Goal: Information Seeking & Learning: Learn about a topic

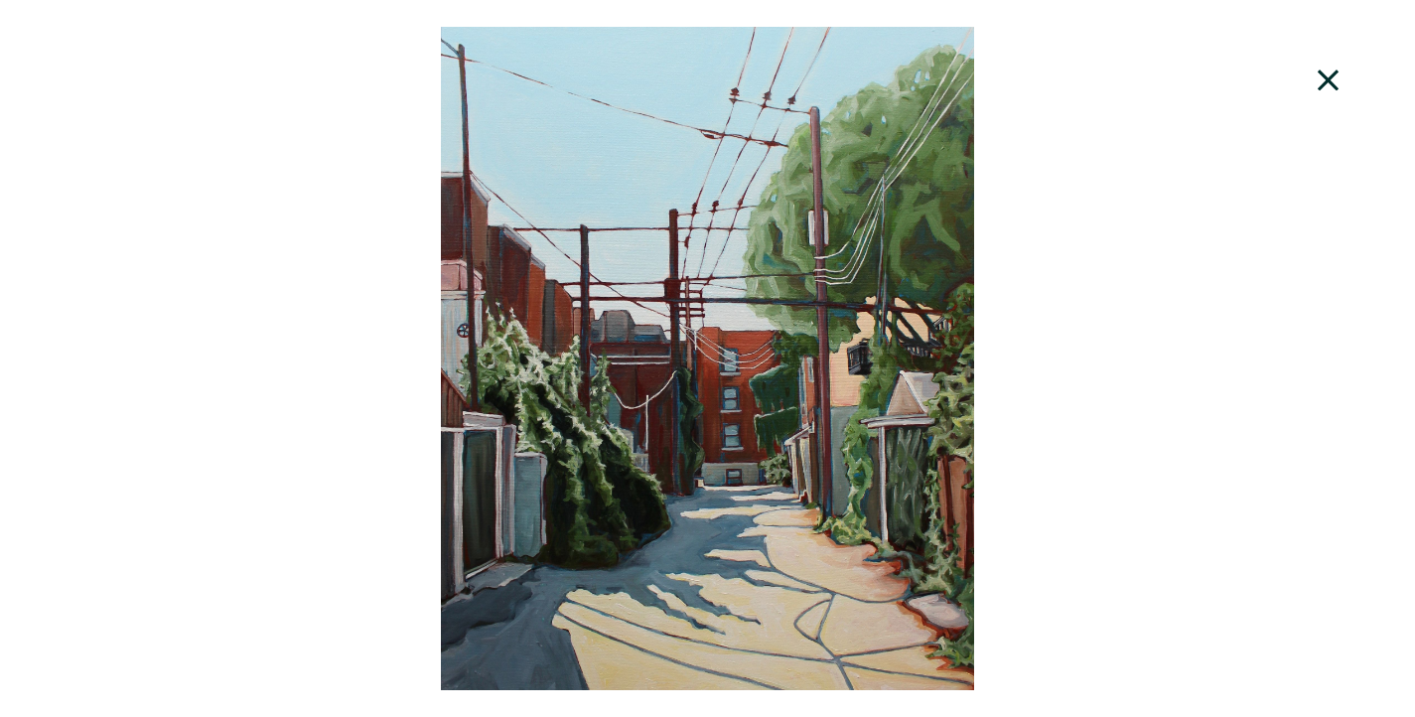
click at [871, 472] on div at bounding box center [707, 358] width 1415 height 663
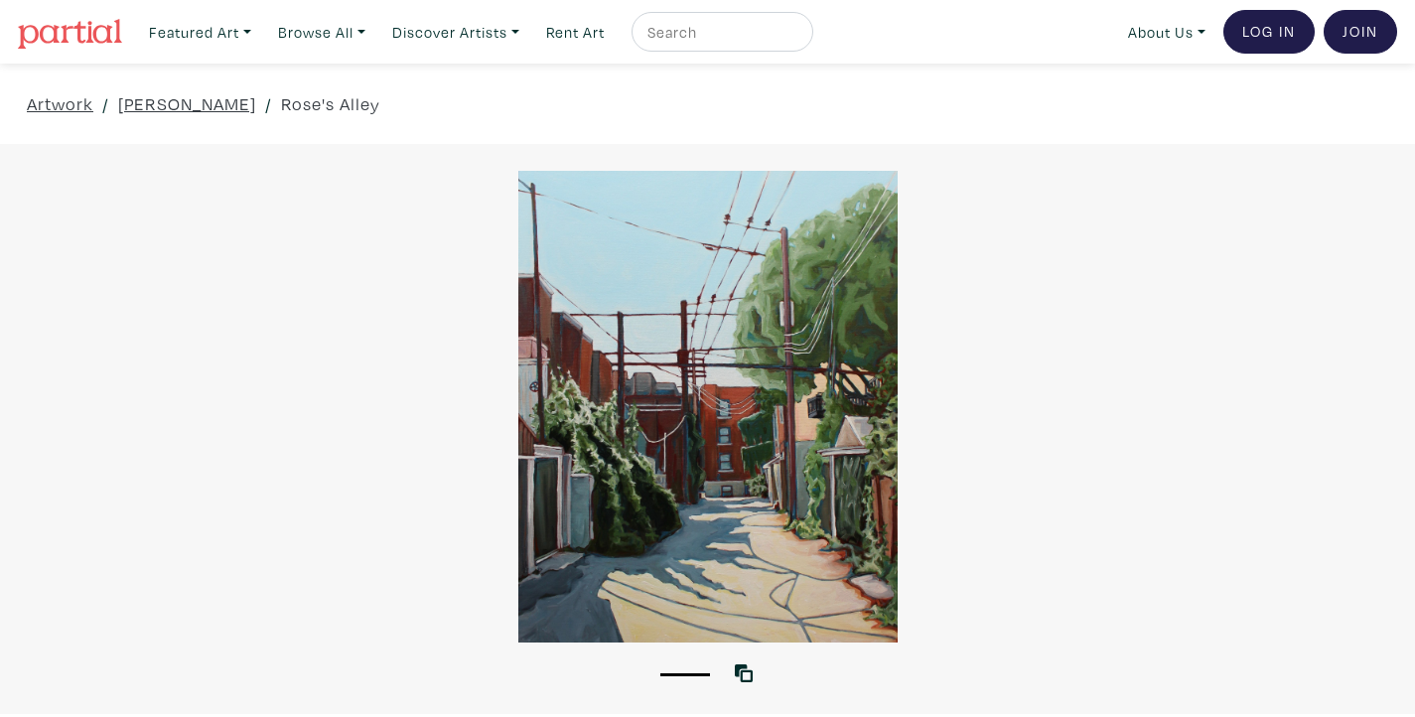
click at [1213, 193] on div at bounding box center [707, 407] width 1415 height 472
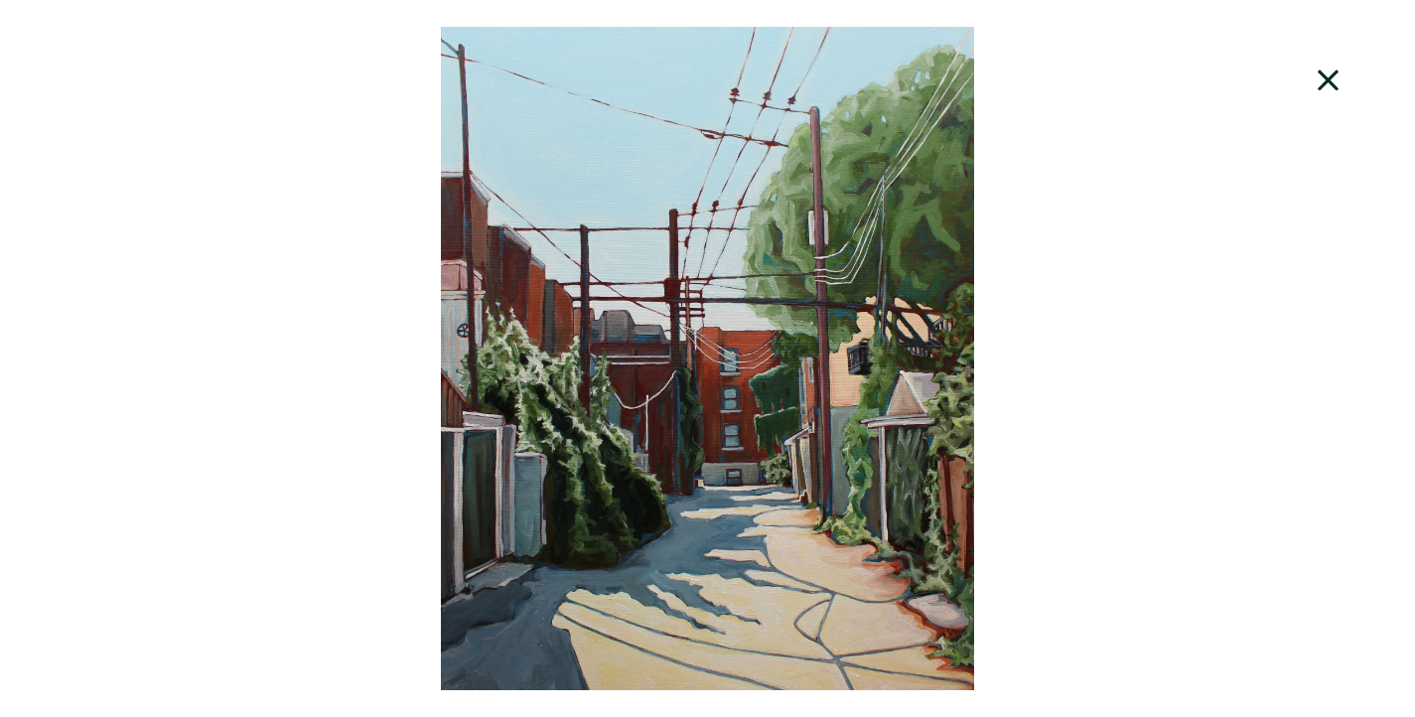
scroll to position [130, 0]
click at [818, 278] on div at bounding box center [707, 358] width 1415 height 663
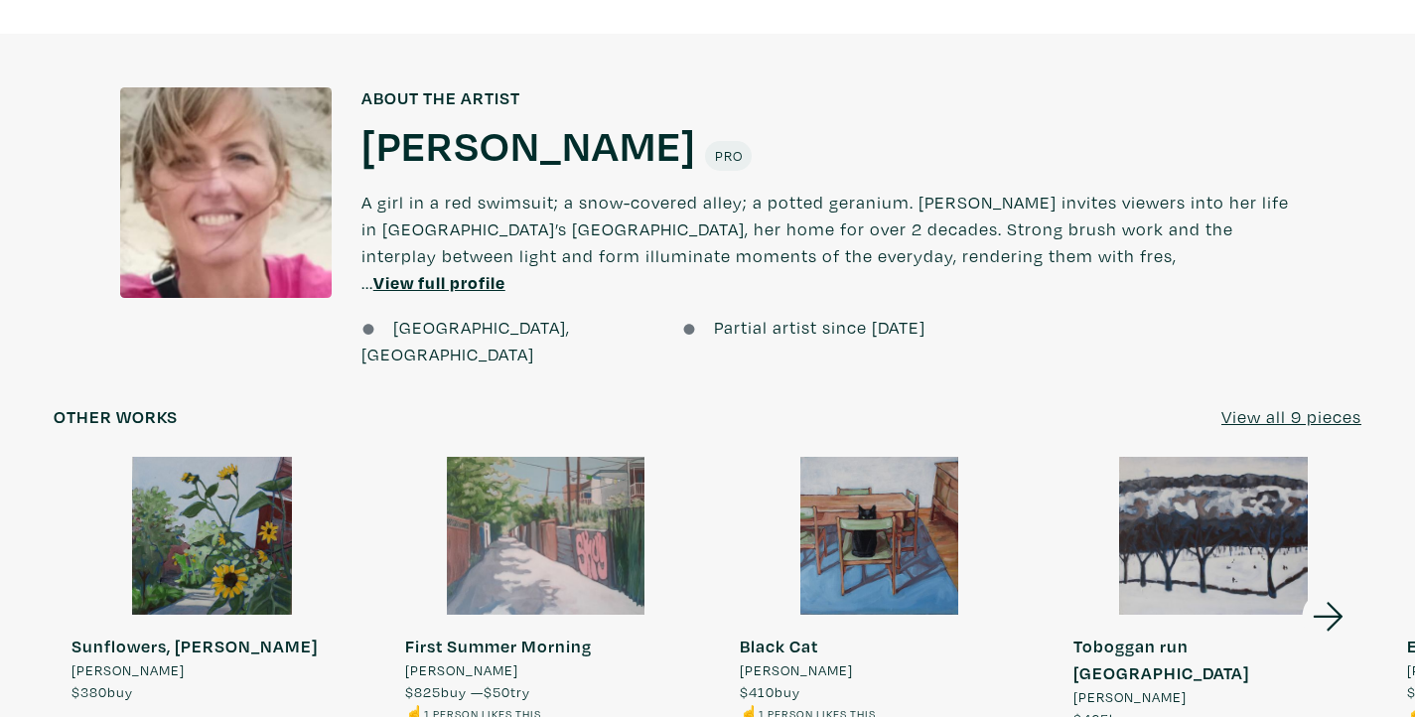
scroll to position [1628, 0]
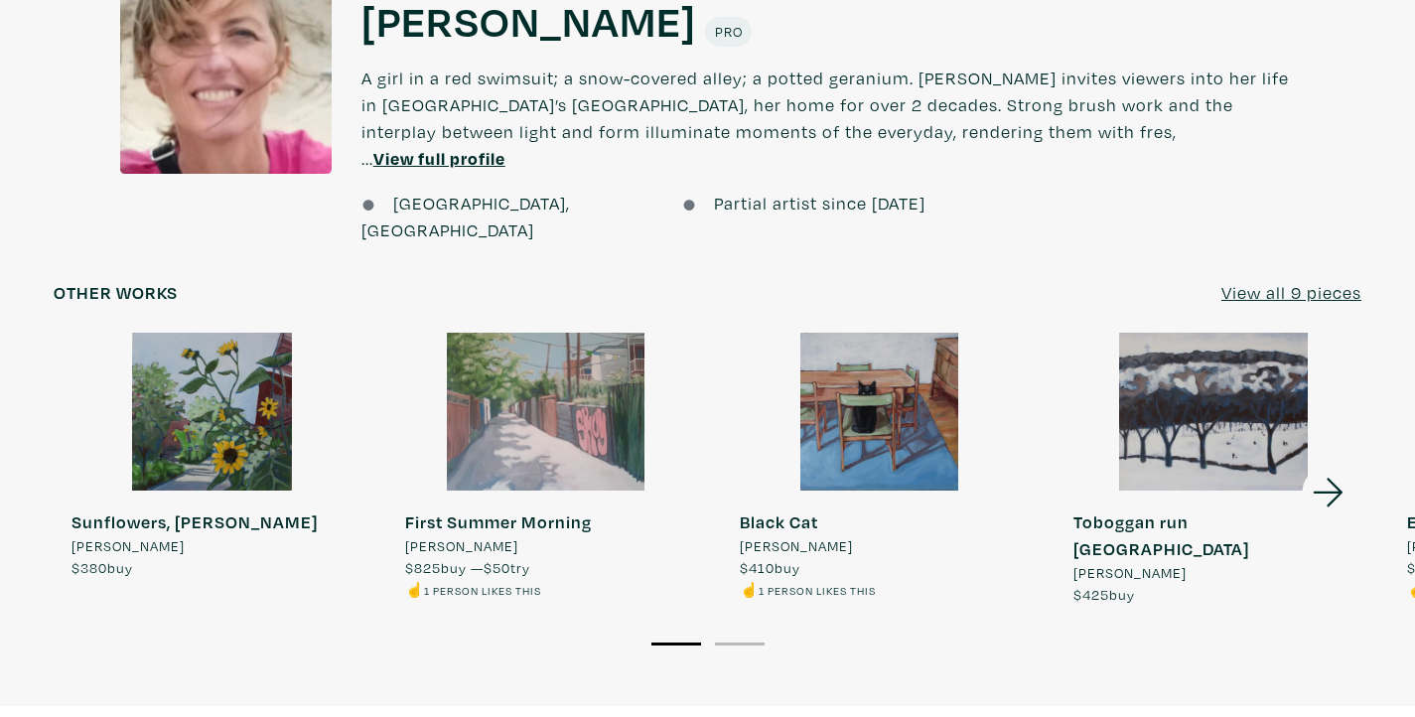
click at [583, 354] on div at bounding box center [545, 412] width 316 height 158
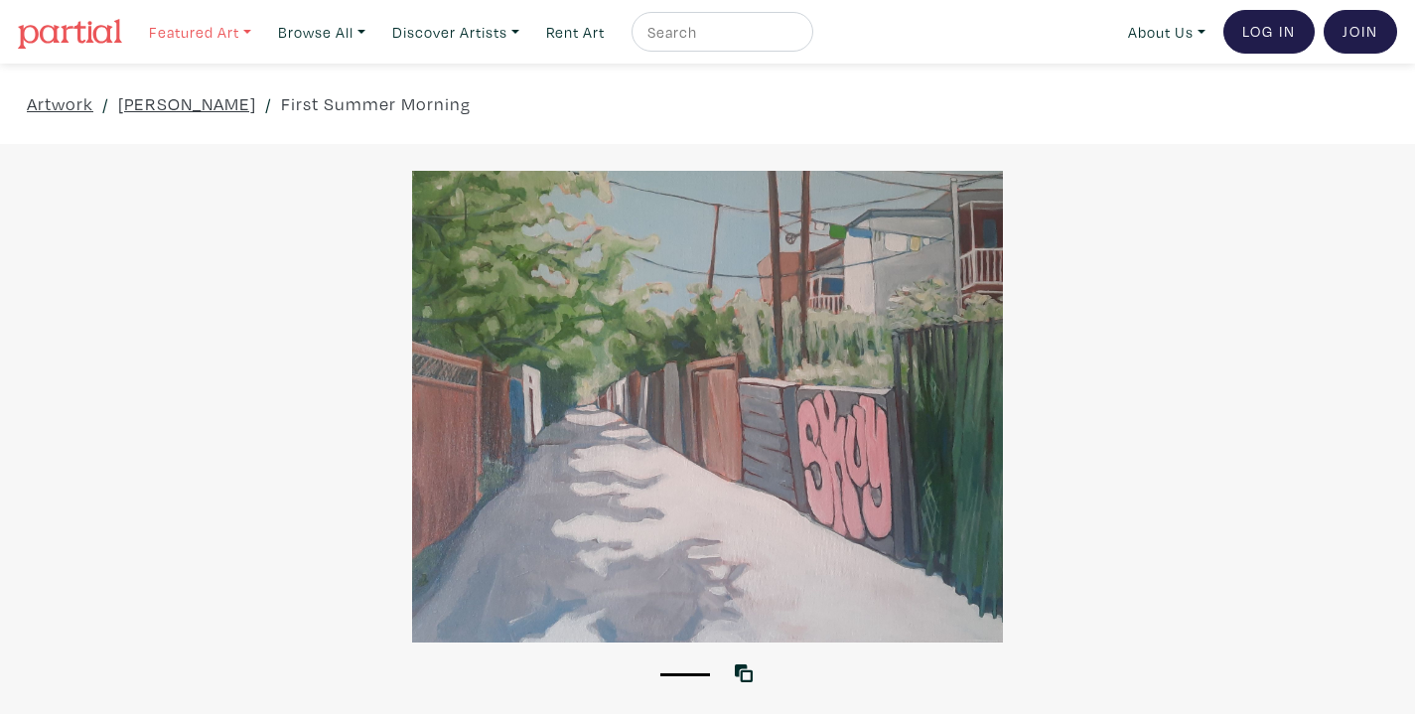
click at [221, 31] on link "Featured Art" at bounding box center [200, 32] width 120 height 41
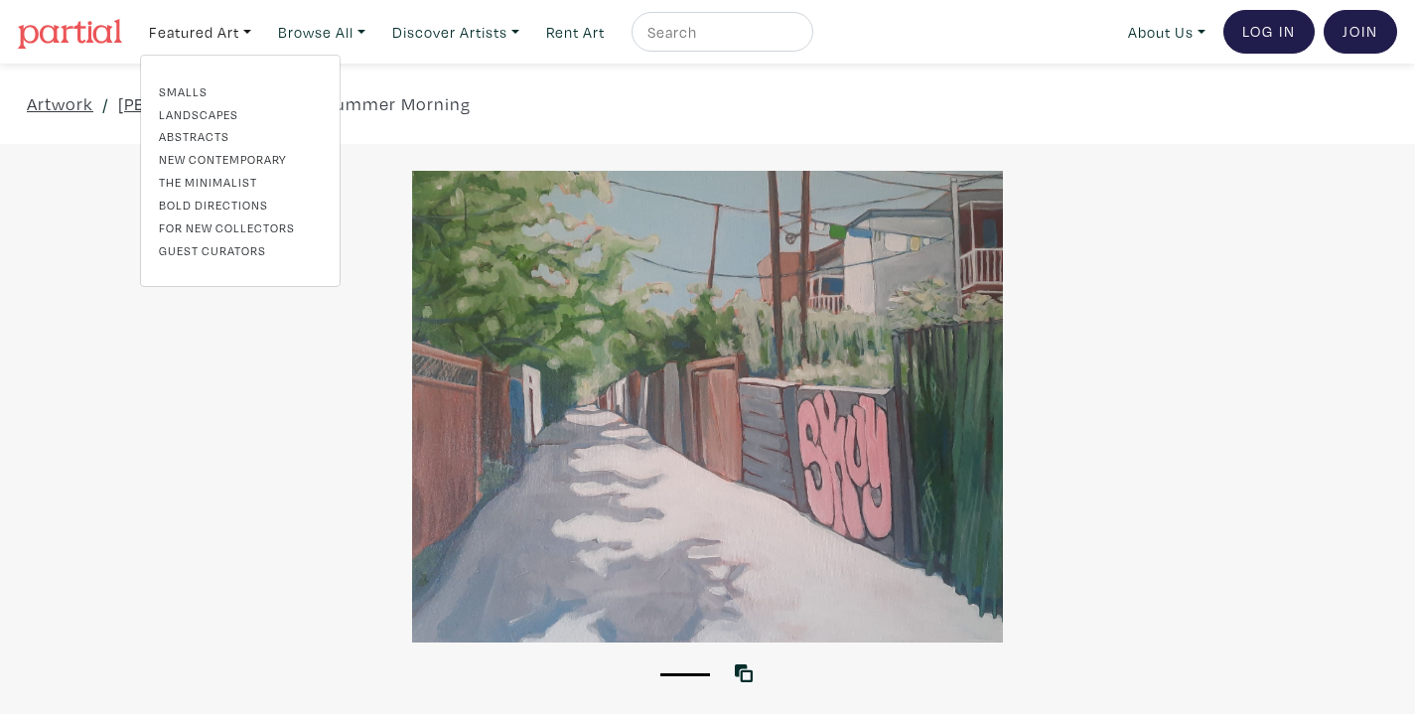
click at [225, 155] on link "New Contemporary" at bounding box center [240, 159] width 163 height 18
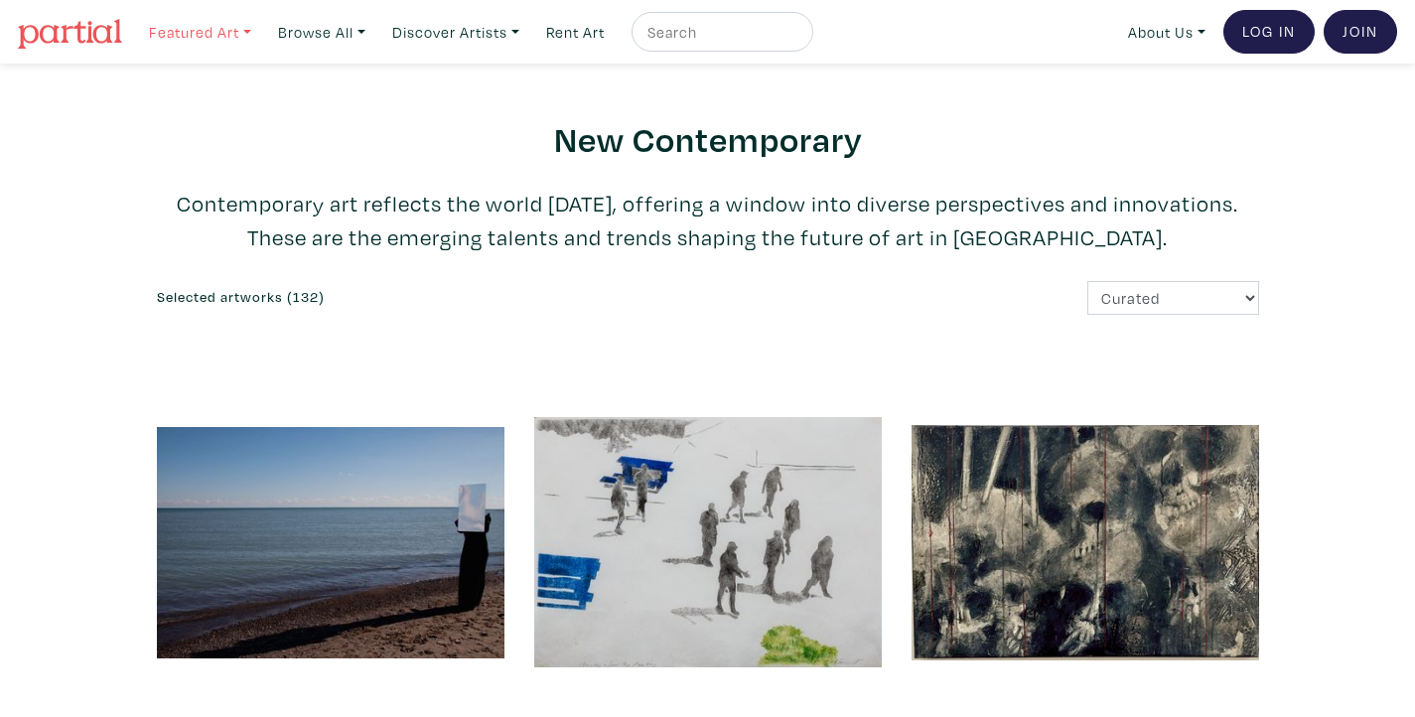
click at [234, 32] on link "Featured Art" at bounding box center [200, 32] width 120 height 41
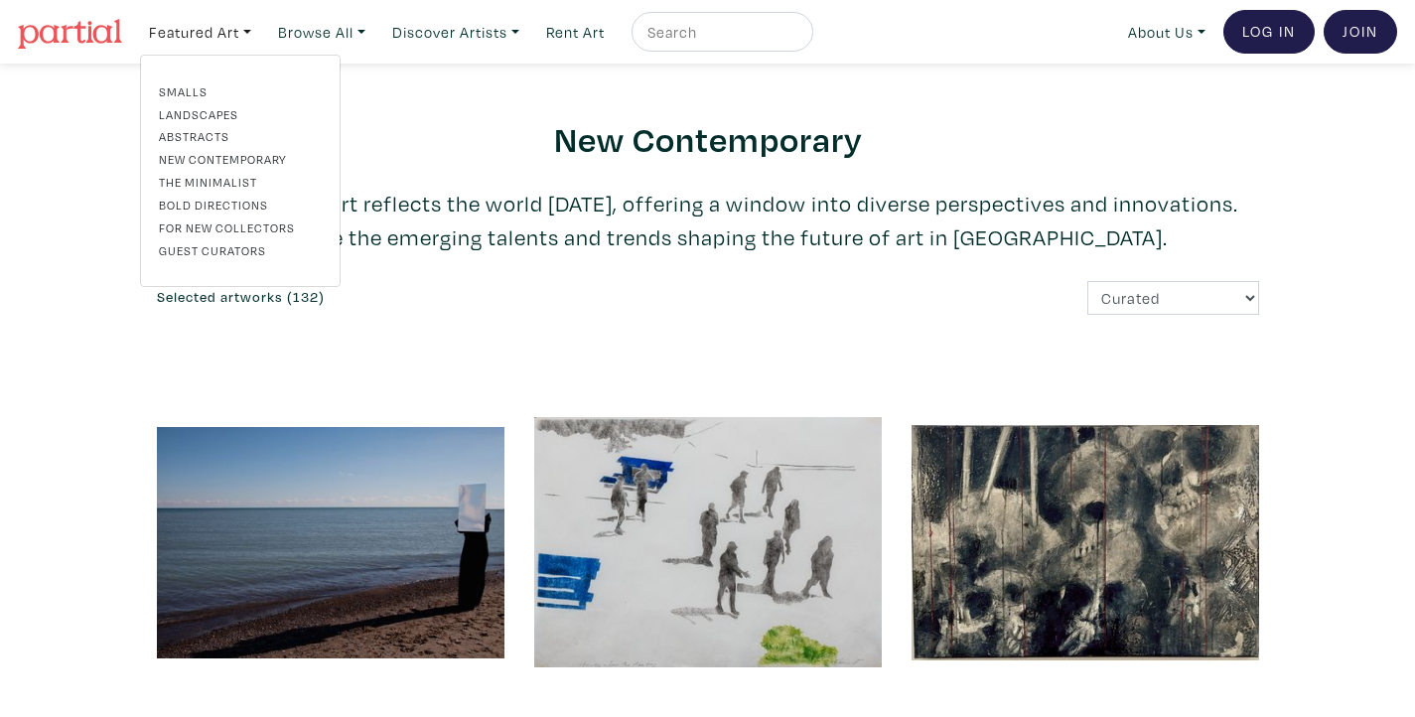
click at [227, 118] on link "Landscapes" at bounding box center [240, 114] width 163 height 18
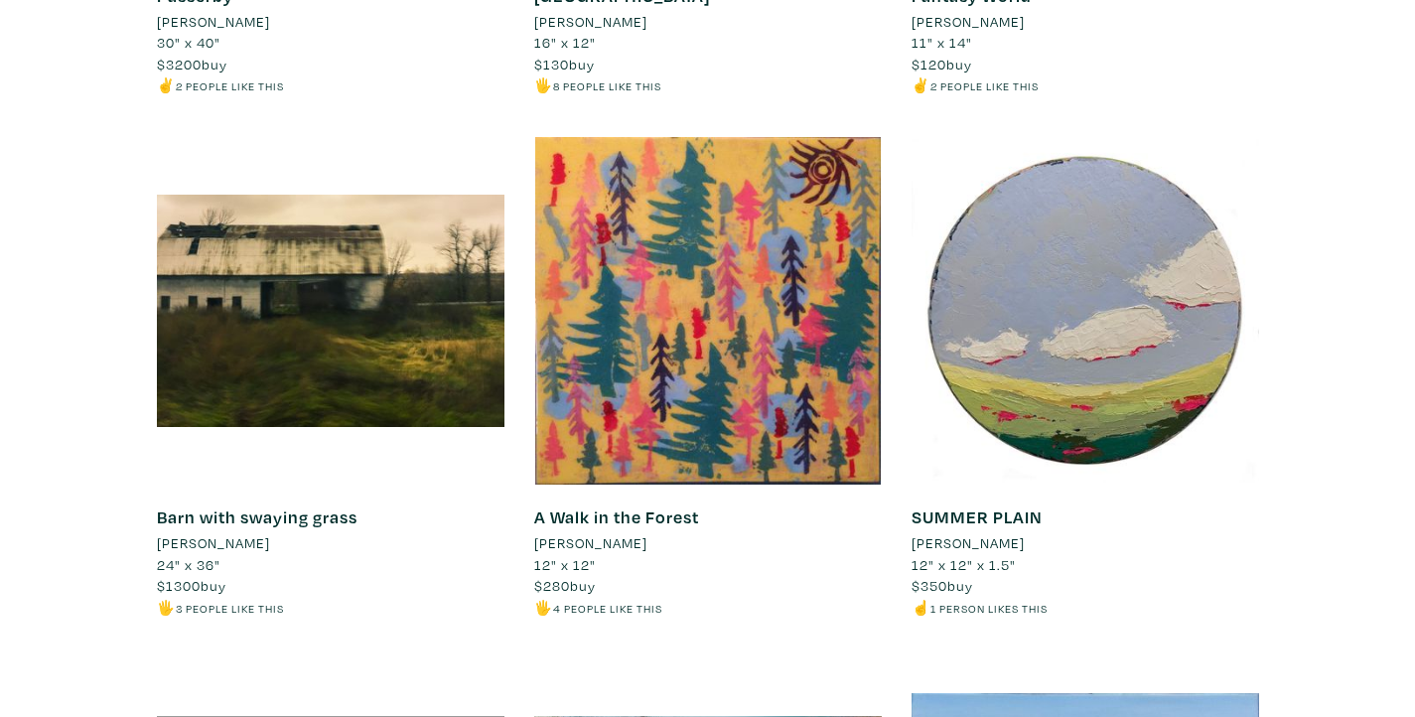
scroll to position [12360, 0]
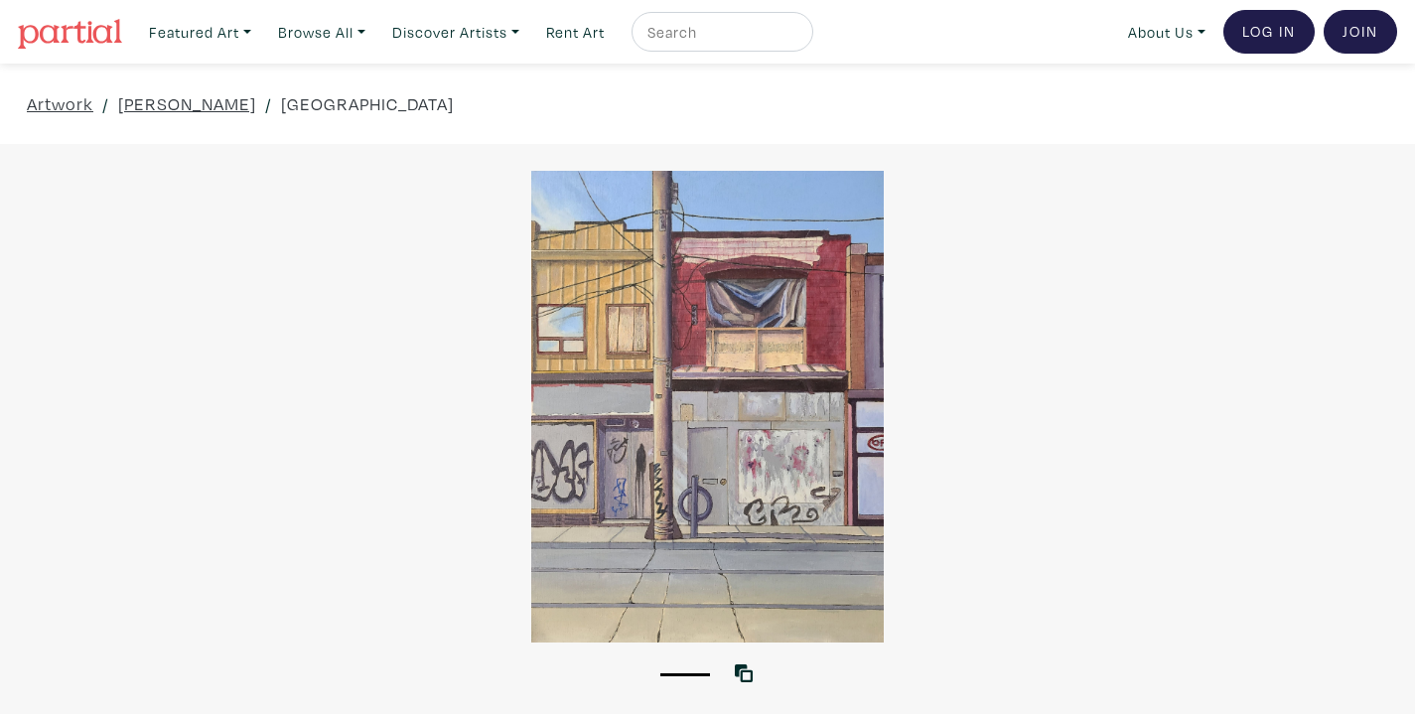
click at [804, 366] on div at bounding box center [707, 407] width 1415 height 472
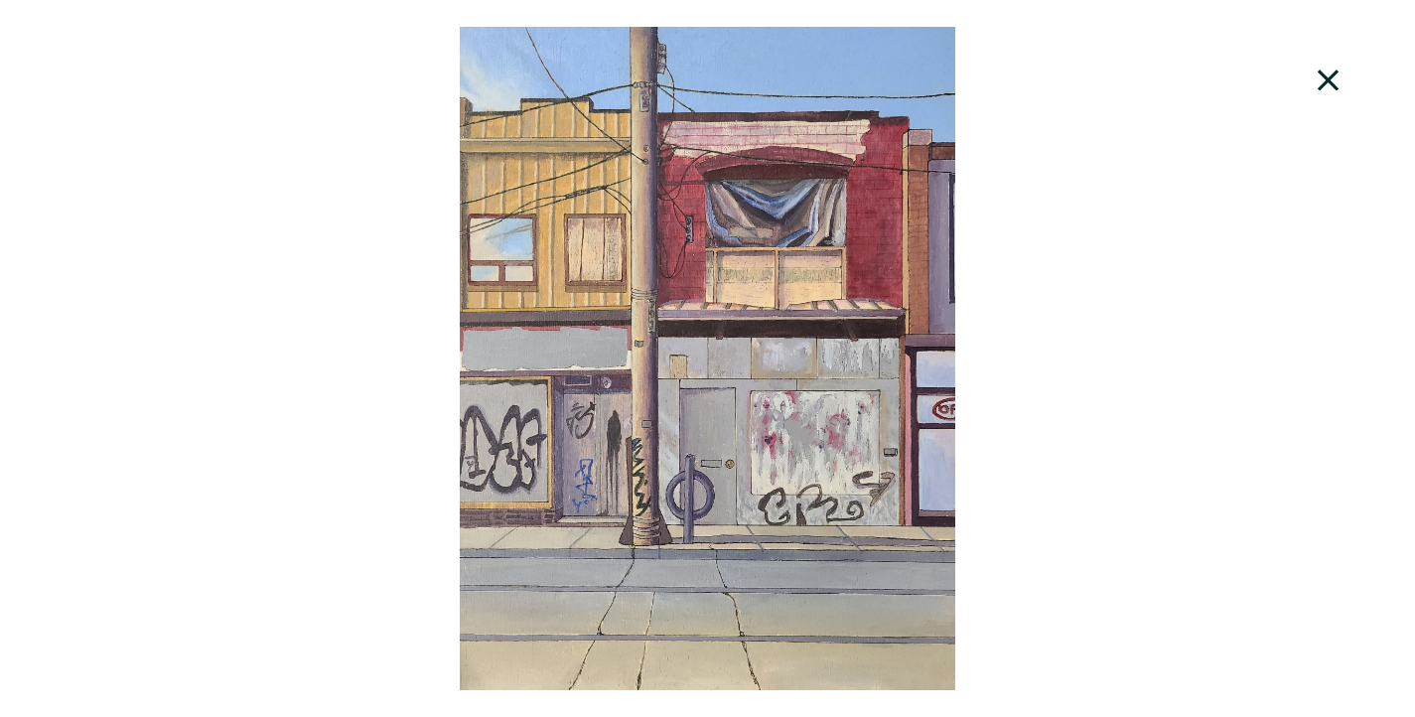
click at [804, 366] on div at bounding box center [707, 358] width 1415 height 663
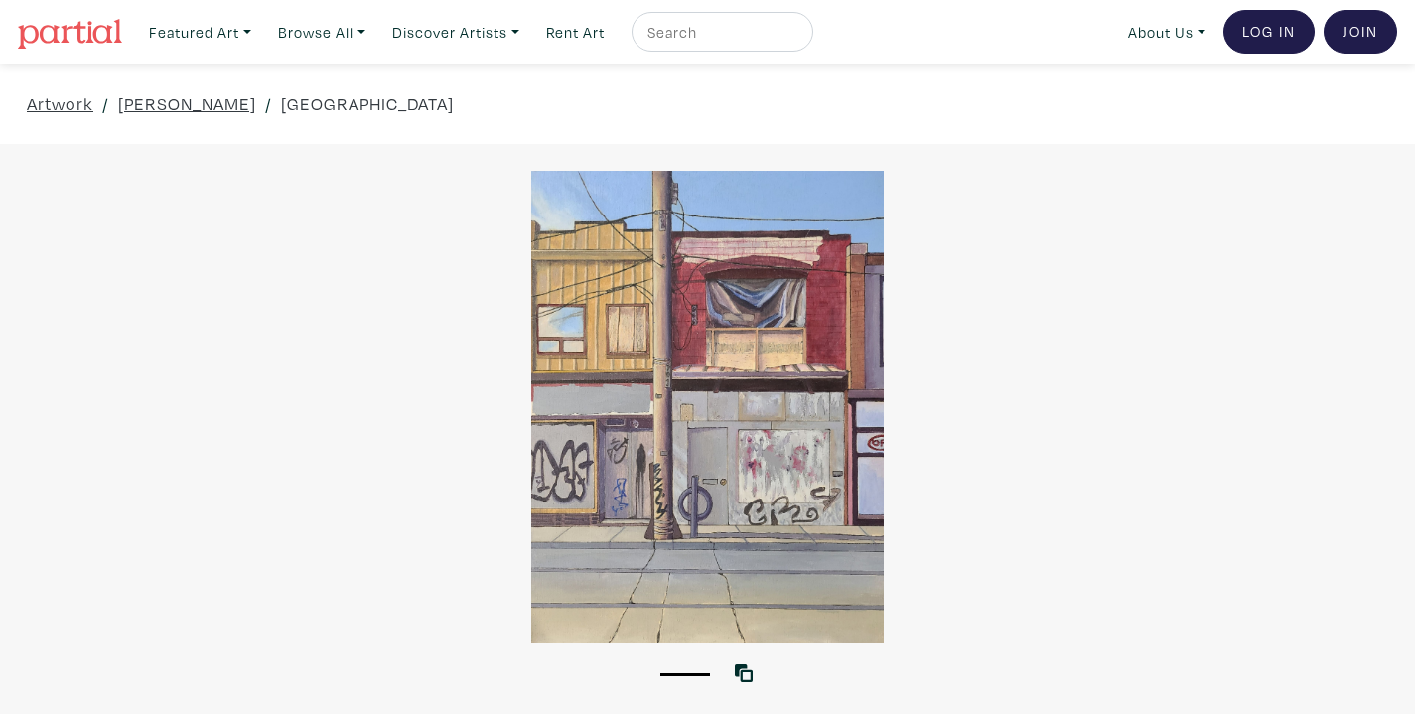
click at [1062, 293] on div at bounding box center [707, 407] width 1415 height 472
